Goal: Find specific page/section: Find specific page/section

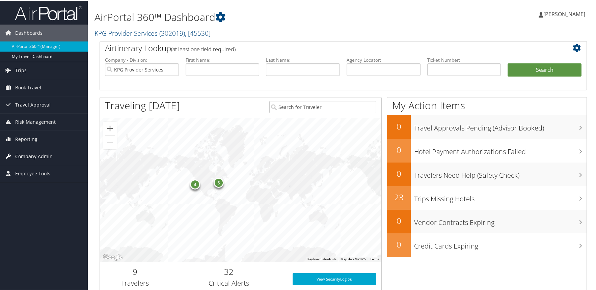
click at [45, 153] on span "Company Admin" at bounding box center [33, 155] width 37 height 17
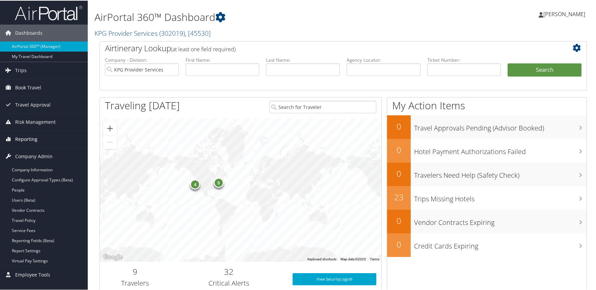
click at [47, 139] on link "Reporting" at bounding box center [44, 138] width 88 height 17
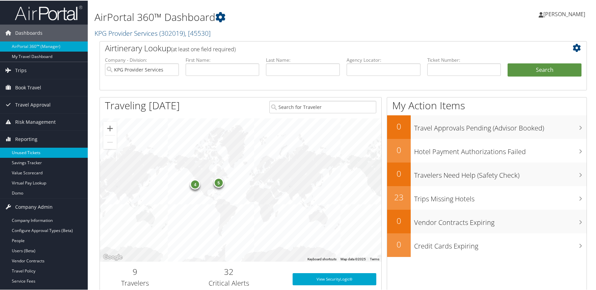
click at [46, 151] on link "Unused Tickets" at bounding box center [44, 152] width 88 height 10
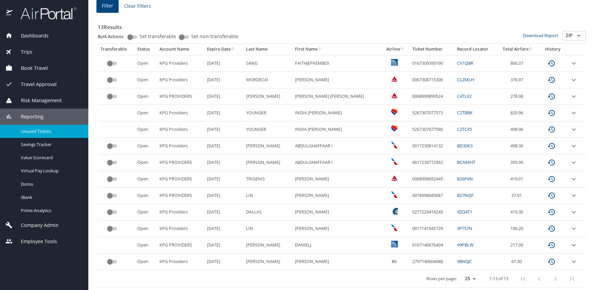
scroll to position [102, 0]
click at [46, 66] on span "Book Travel" at bounding box center [29, 67] width 35 height 7
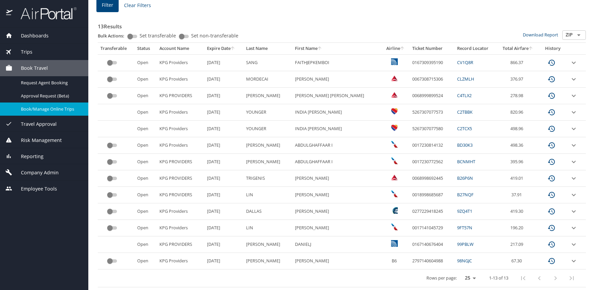
click at [48, 109] on span "Book/Manage Online Trips" at bounding box center [50, 109] width 59 height 6
